Goal: Task Accomplishment & Management: Manage account settings

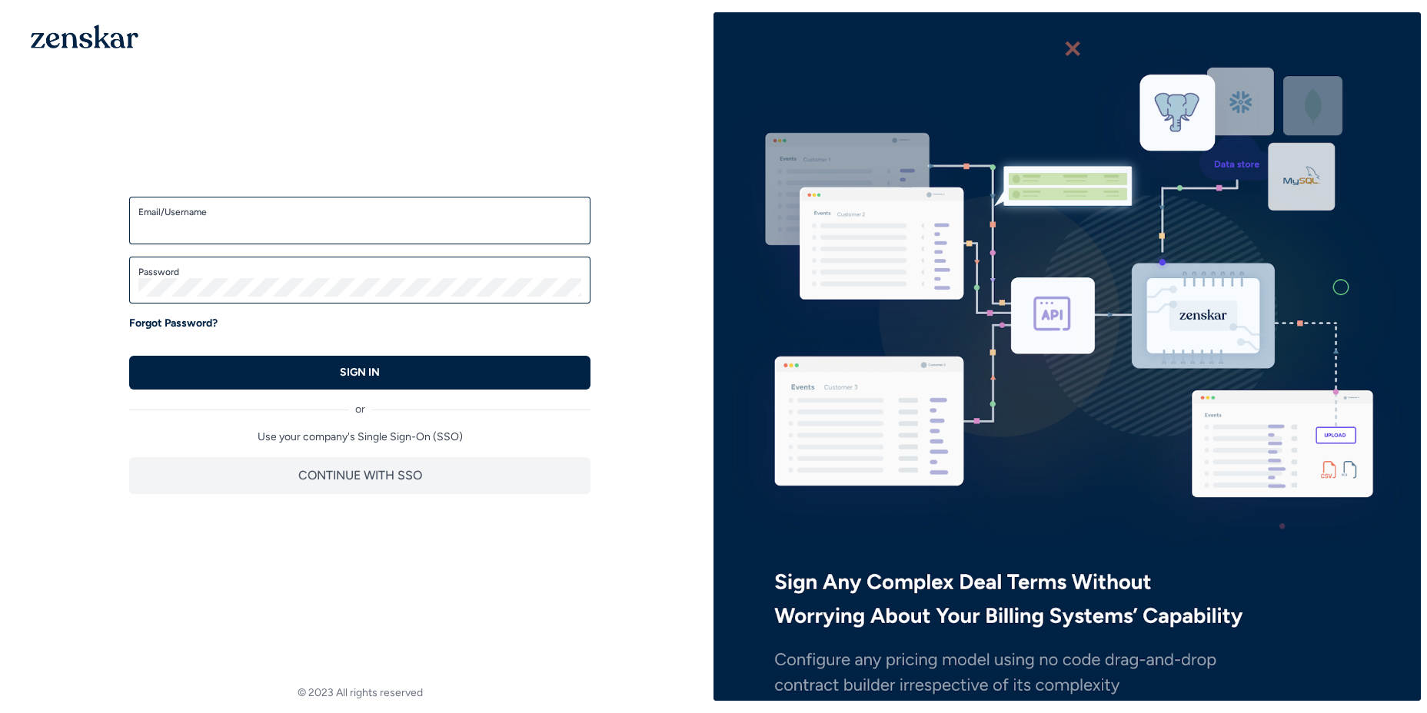
click at [479, 242] on div "Email/Username" at bounding box center [359, 221] width 461 height 48
click at [479, 241] on div "Email/Username" at bounding box center [359, 221] width 461 height 48
click at [471, 237] on div "Email/Username" at bounding box center [359, 221] width 461 height 48
click at [410, 234] on input "Email/Username" at bounding box center [359, 227] width 443 height 18
type input "**********"
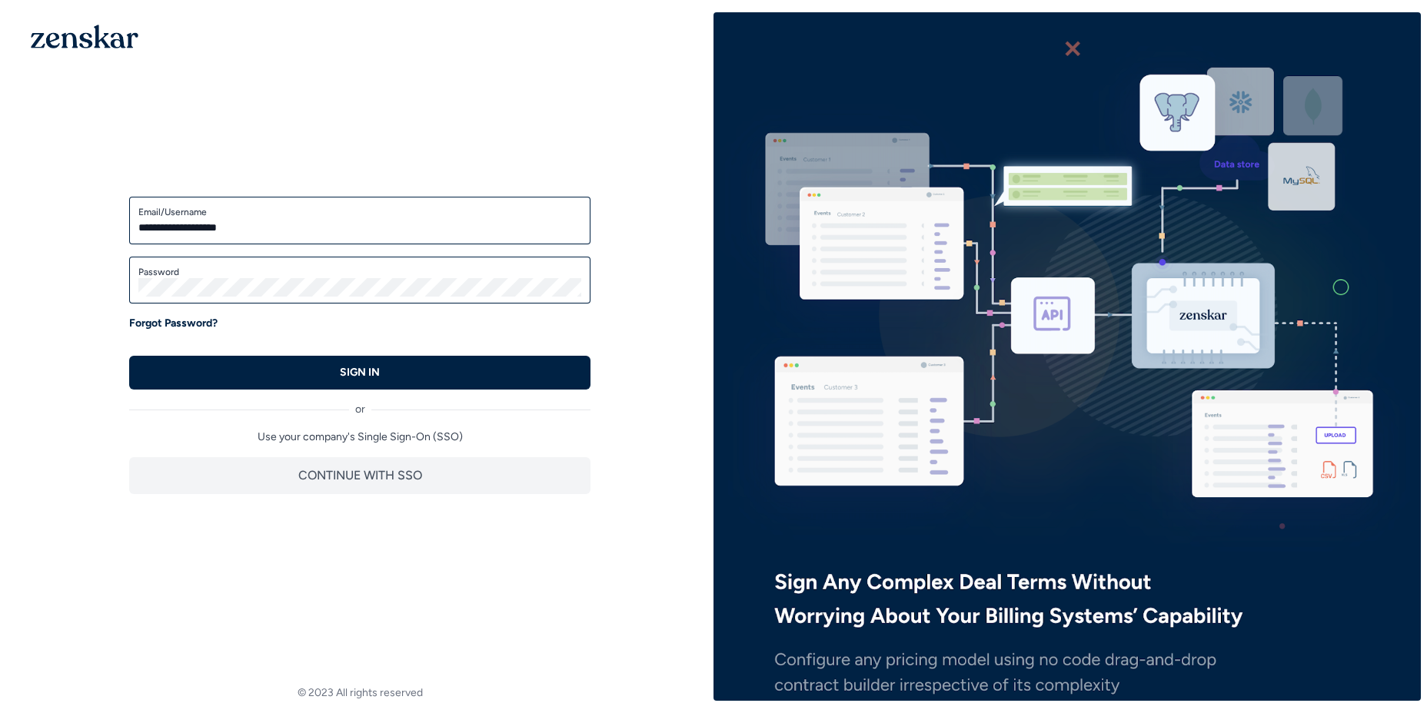
click at [309, 277] on div "Password" at bounding box center [359, 281] width 461 height 48
click at [309, 298] on div "Password" at bounding box center [359, 281] width 461 height 48
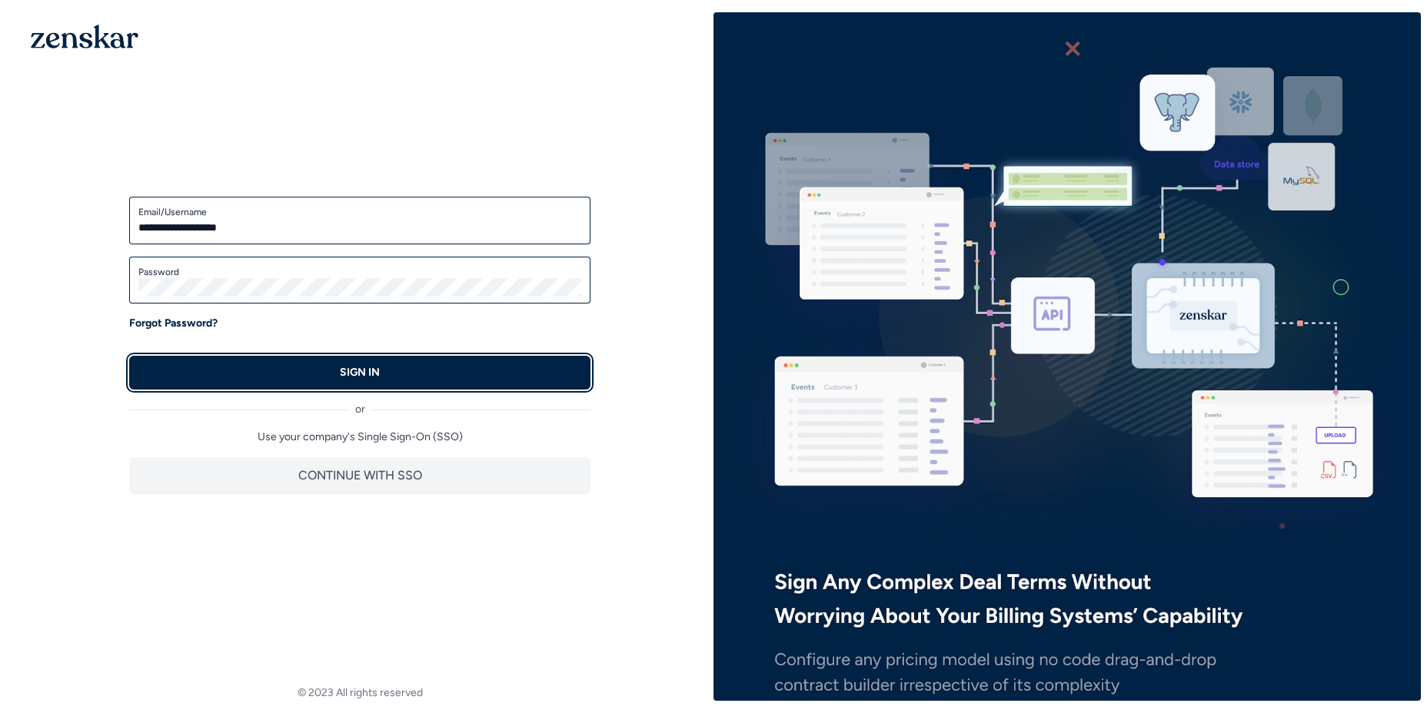
click at [256, 380] on button "SIGN IN" at bounding box center [359, 373] width 461 height 34
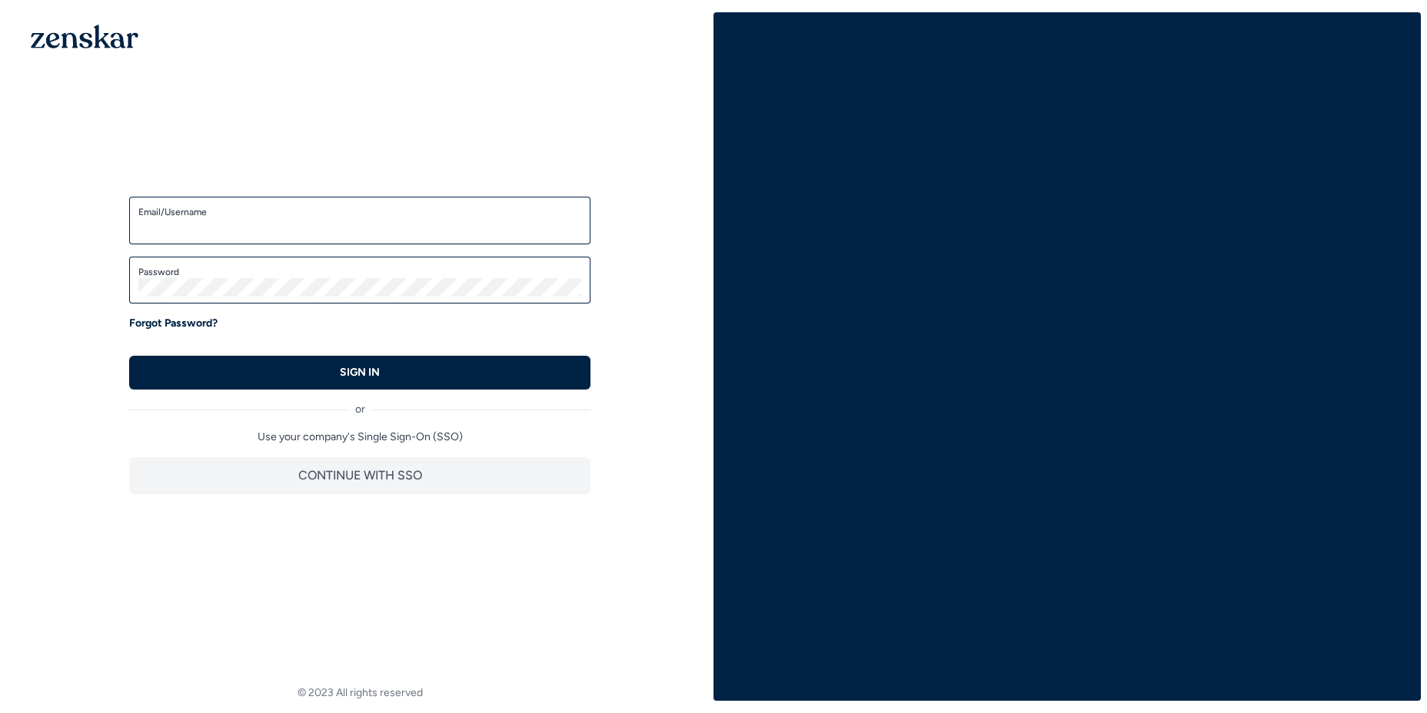
click at [379, 241] on div "Email/Username" at bounding box center [359, 221] width 461 height 48
